Goal: Information Seeking & Learning: Find specific fact

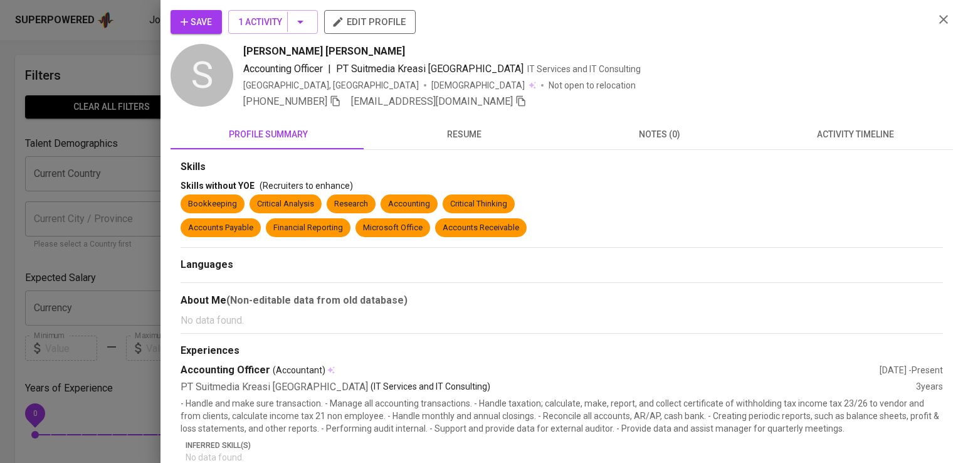
click at [130, 162] on div at bounding box center [481, 231] width 963 height 463
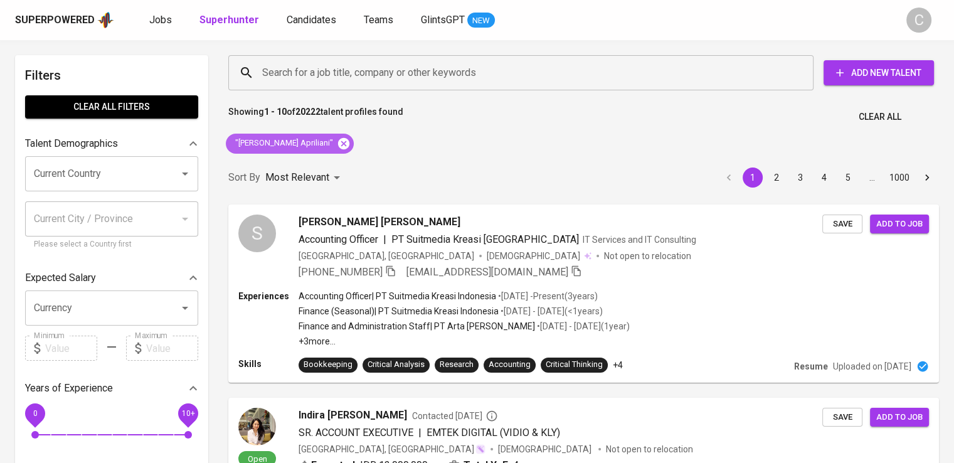
click at [337, 138] on icon at bounding box center [344, 144] width 14 height 14
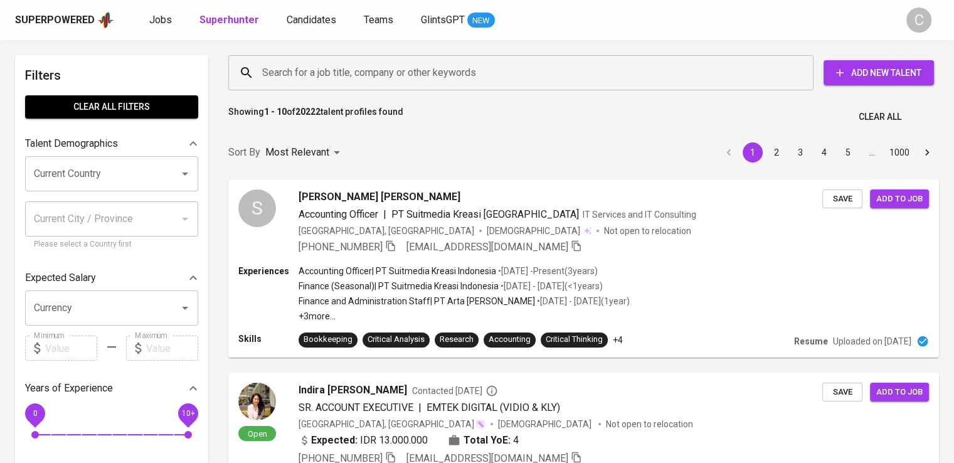
click at [423, 84] on input "Search for a job title, company or other keywords" at bounding box center [524, 73] width 530 height 24
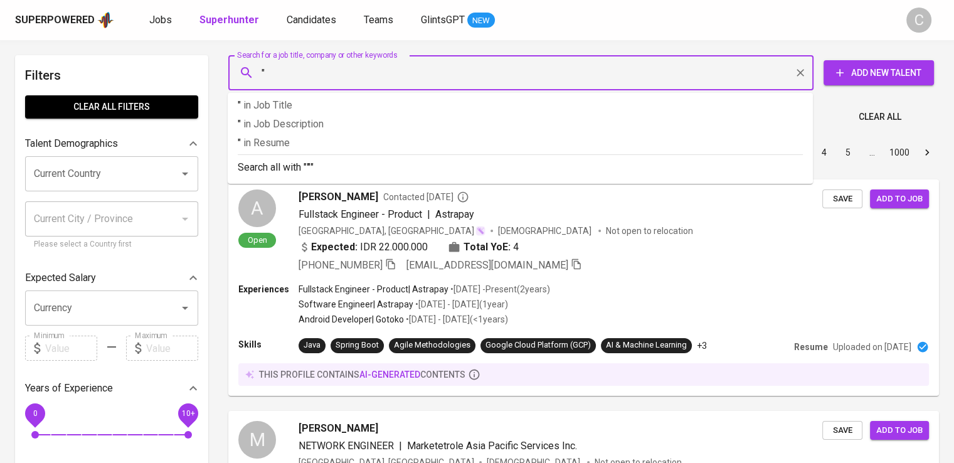
paste input "Chariots Capital [GEOGRAPHIC_DATA]"
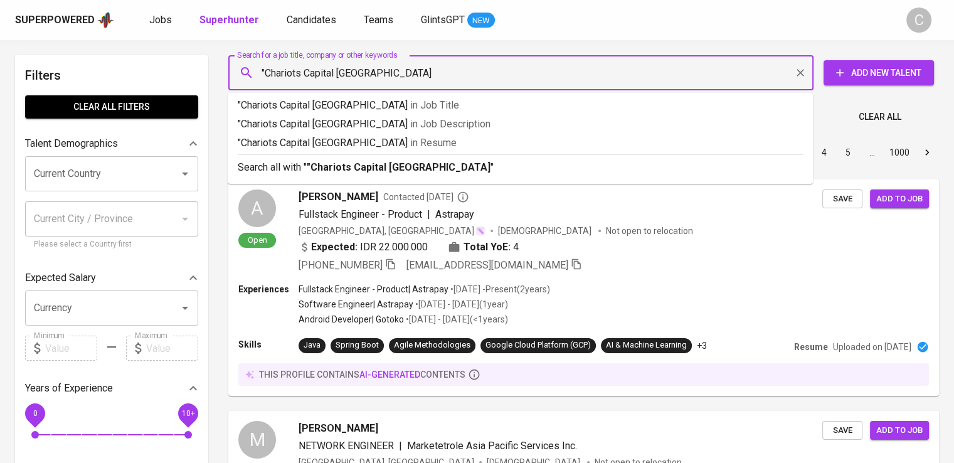
type input ""Chariots Capital [GEOGRAPHIC_DATA]""
click at [443, 144] on p ""Chariots Capital Indonesia" in [GEOGRAPHIC_DATA]" at bounding box center [520, 142] width 565 height 15
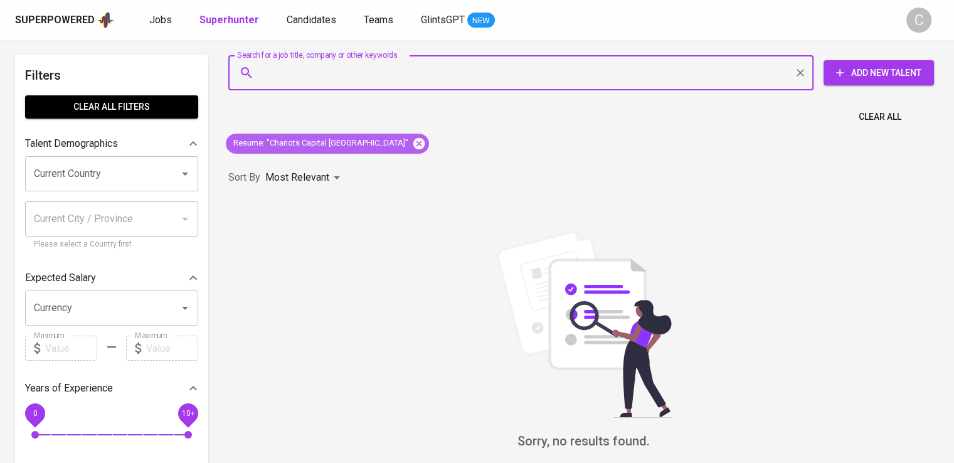
click at [412, 137] on icon at bounding box center [419, 144] width 14 height 14
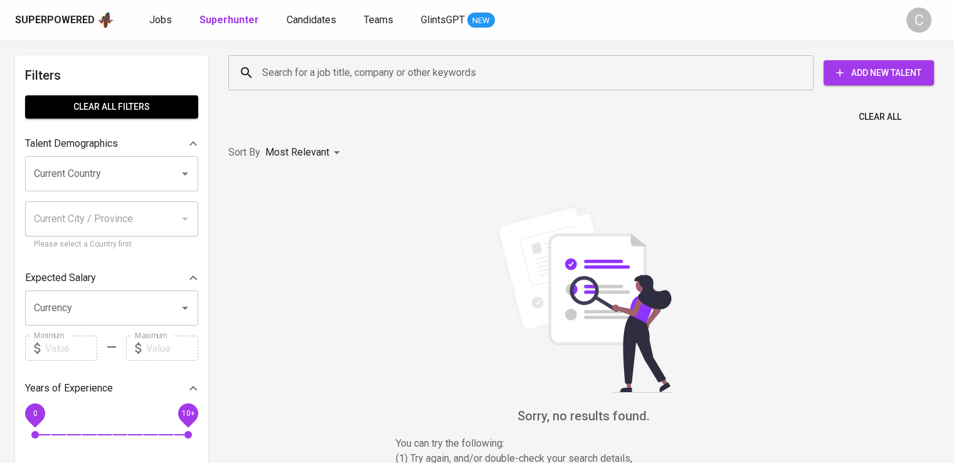
click at [332, 66] on input "Search for a job title, company or other keywords" at bounding box center [524, 73] width 530 height 24
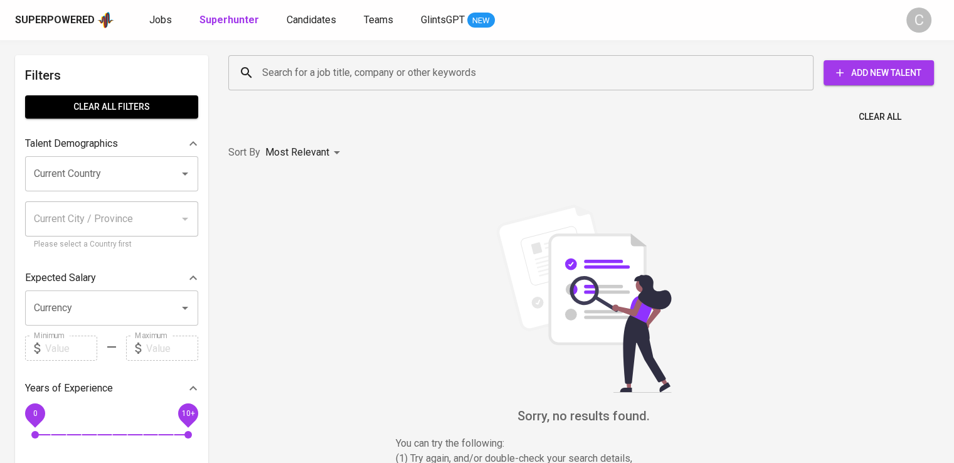
click at [332, 66] on input "Search for a job title, company or other keywords" at bounding box center [524, 73] width 530 height 24
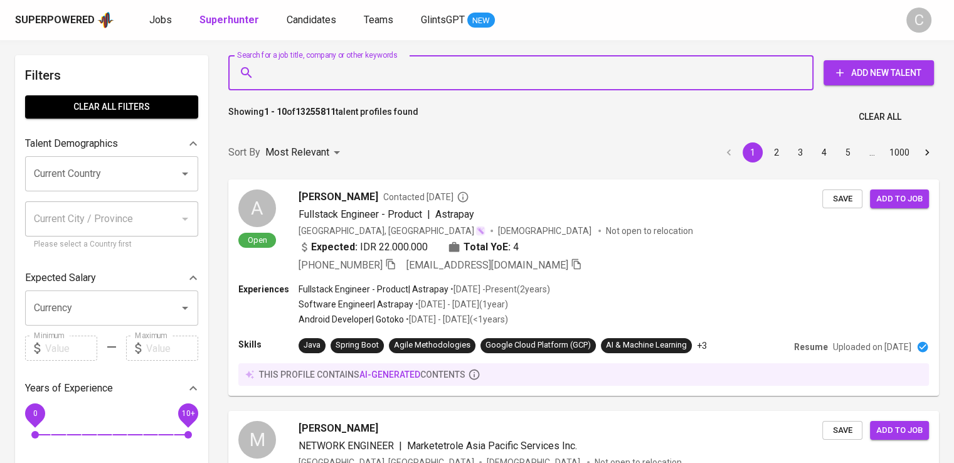
click at [332, 66] on input "Search for a job title, company or other keywords" at bounding box center [524, 73] width 530 height 24
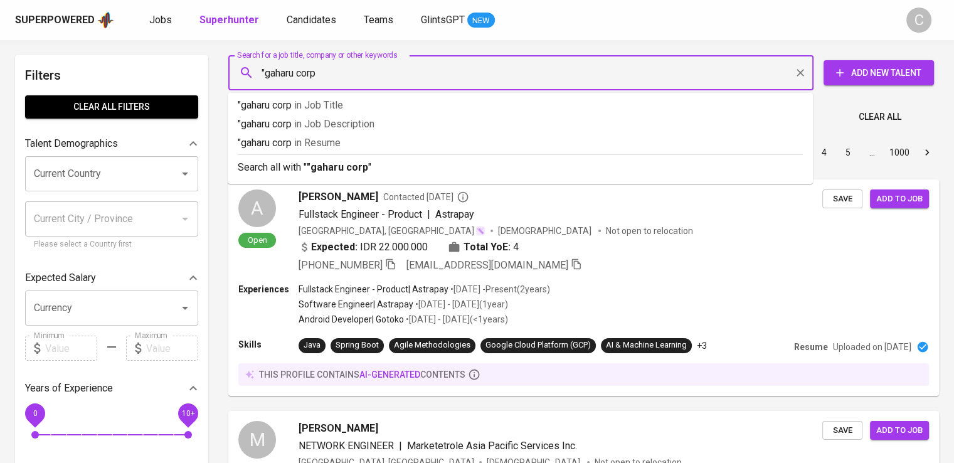
type input ""gaharu corp""
click at [359, 147] on p ""gaharu corp" in Resume" at bounding box center [520, 142] width 565 height 15
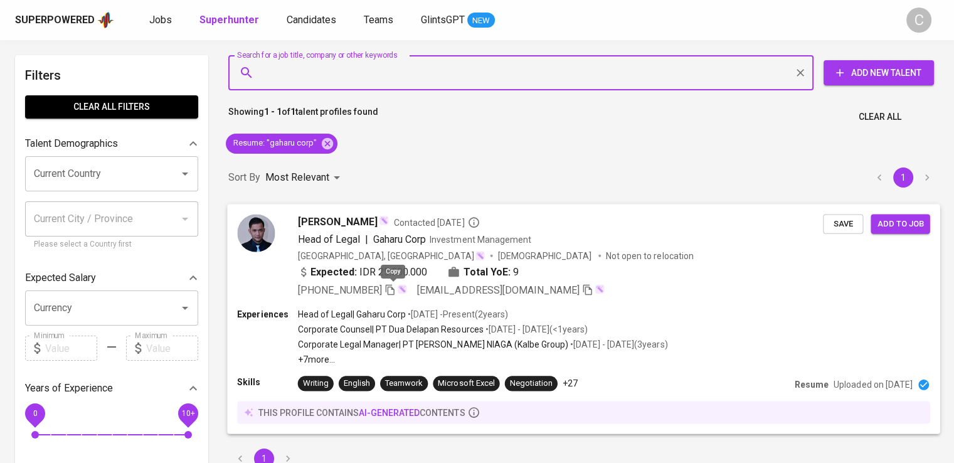
click at [395, 293] on icon "button" at bounding box center [389, 288] width 11 height 11
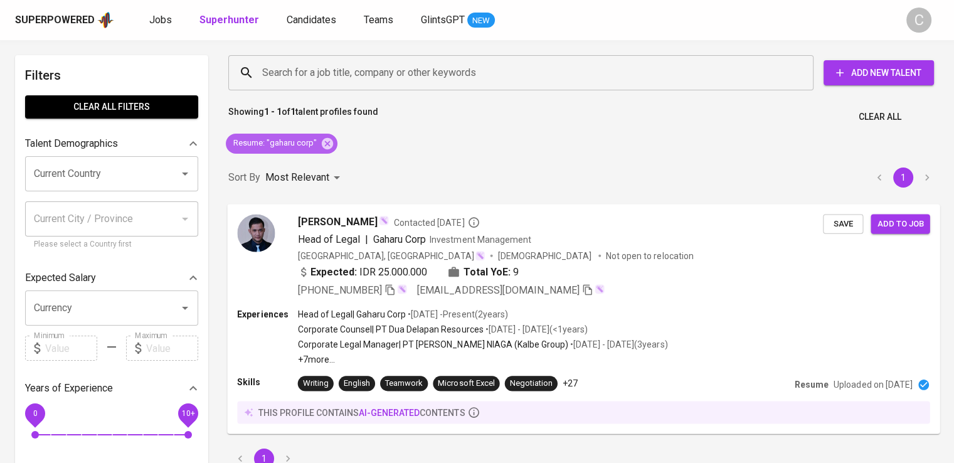
click at [334, 144] on div "Resume : "gaharu corp"" at bounding box center [282, 144] width 112 height 20
click at [324, 137] on icon at bounding box center [327, 144] width 14 height 14
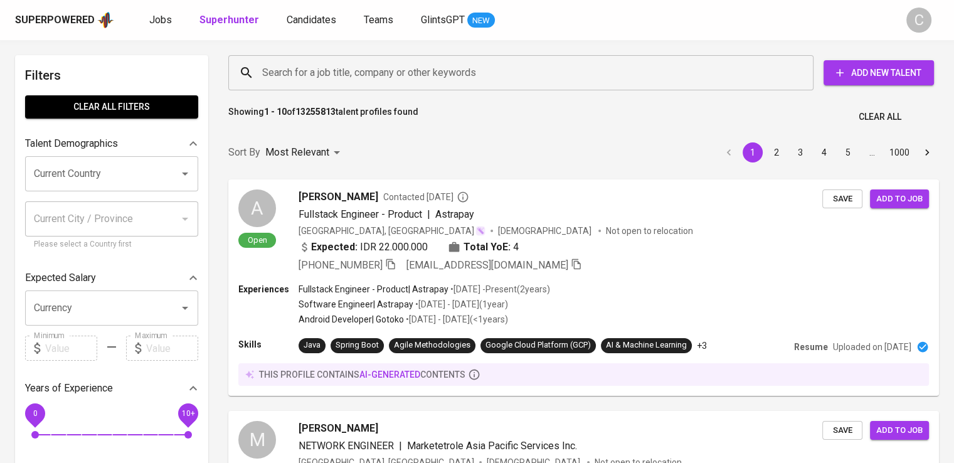
click at [373, 87] on div "Search for a job title, company or other keywords" at bounding box center [520, 72] width 585 height 35
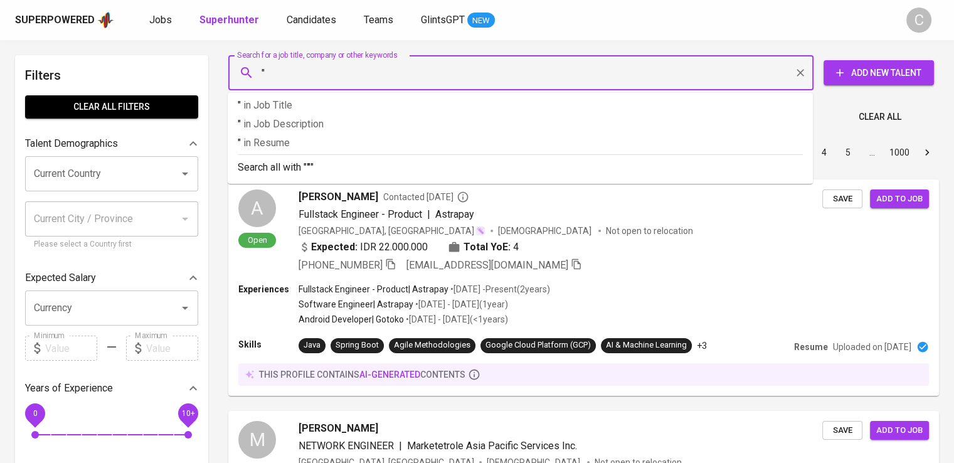
paste input "KREATIF MANDIRI TEKNOLOGI"
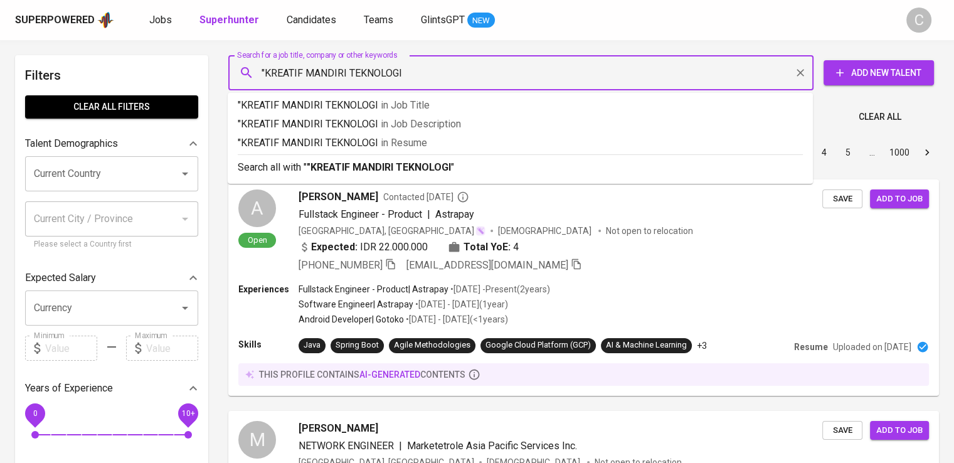
type input ""KREATIF MANDIRI TEKNOLOGI""
click at [406, 135] on p ""KREATIF MANDIRI TEKNOLOGI" in Resume" at bounding box center [520, 142] width 565 height 15
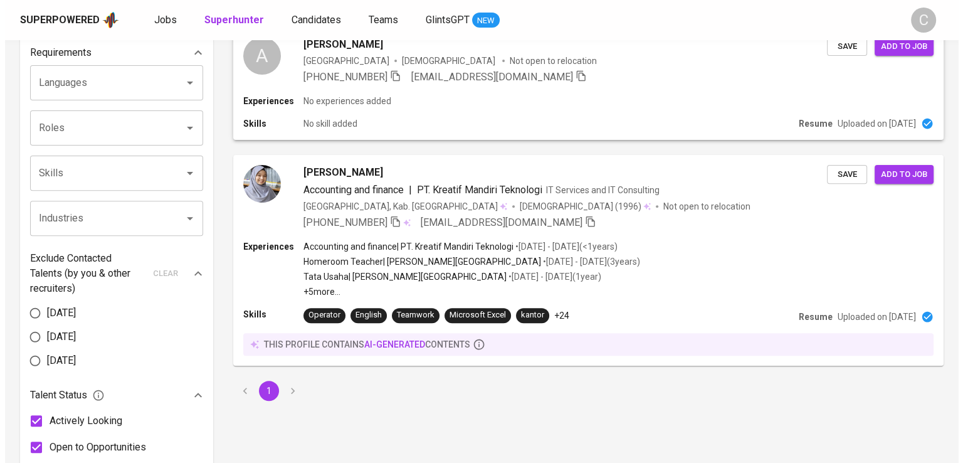
scroll to position [421, 0]
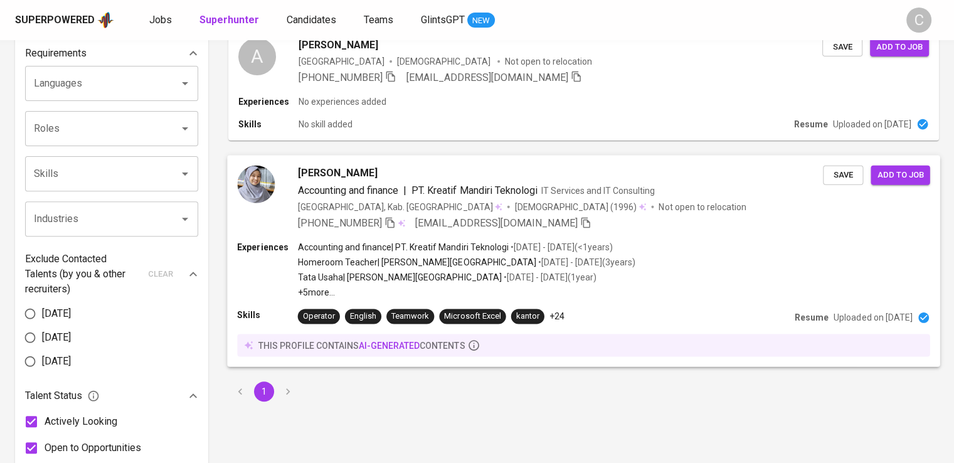
click at [445, 233] on div "[PERSON_NAME] Accounting and finance | PT. Kreatif Mandiri Teknologi IT Service…" at bounding box center [583, 197] width 712 height 85
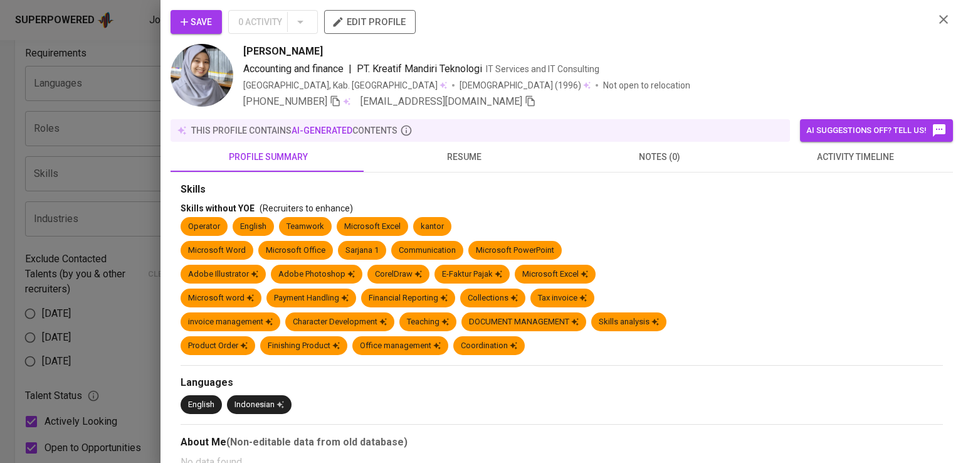
scroll to position [0, 0]
click at [771, 48] on div "[PERSON_NAME]" at bounding box center [583, 51] width 681 height 15
click at [336, 107] on span at bounding box center [335, 101] width 11 height 12
